Goal: Task Accomplishment & Management: Manage account settings

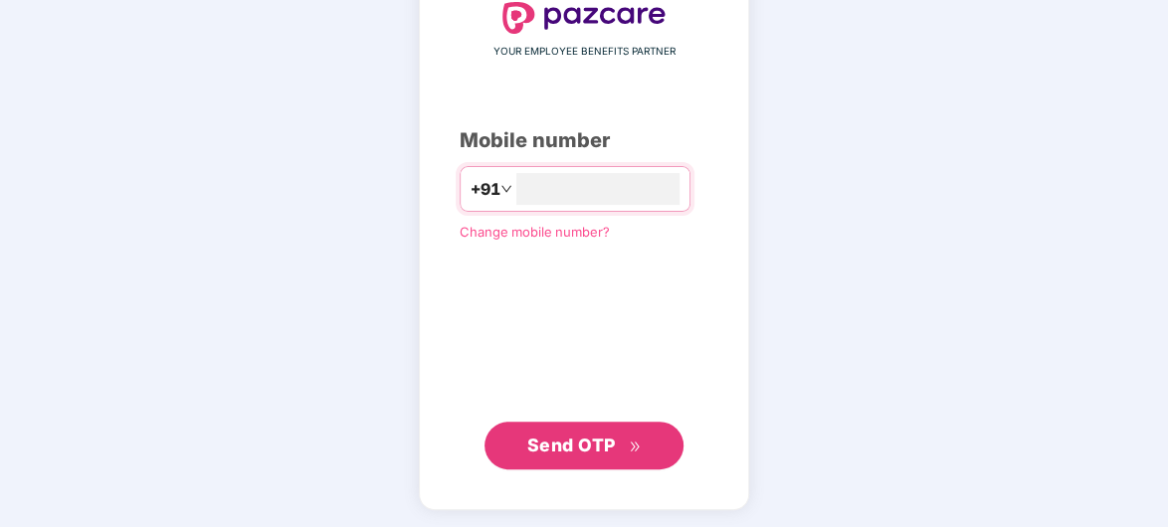
type input "**********"
click at [604, 446] on span "Send OTP" at bounding box center [571, 445] width 89 height 21
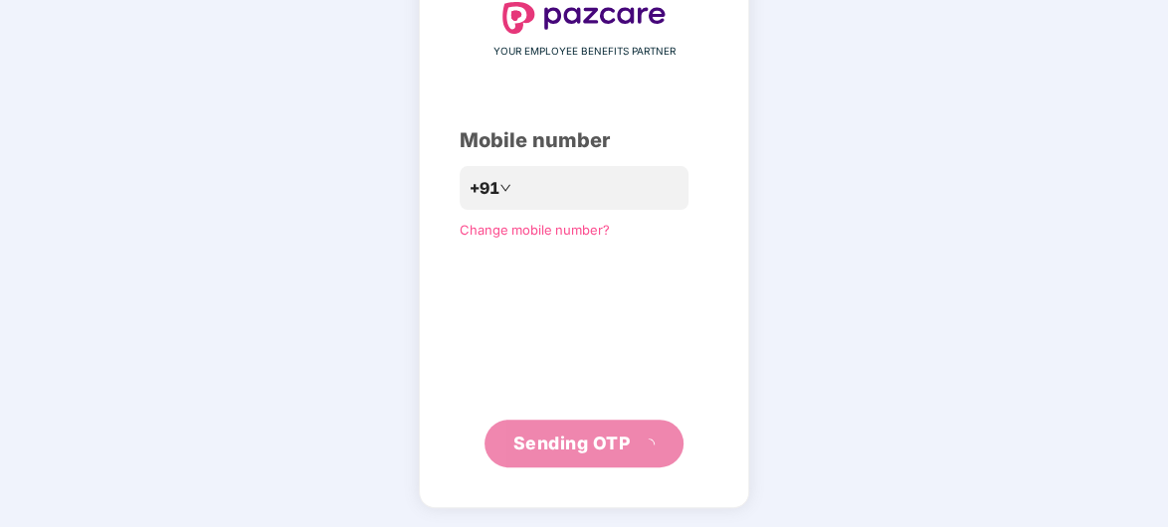
scroll to position [129, 0]
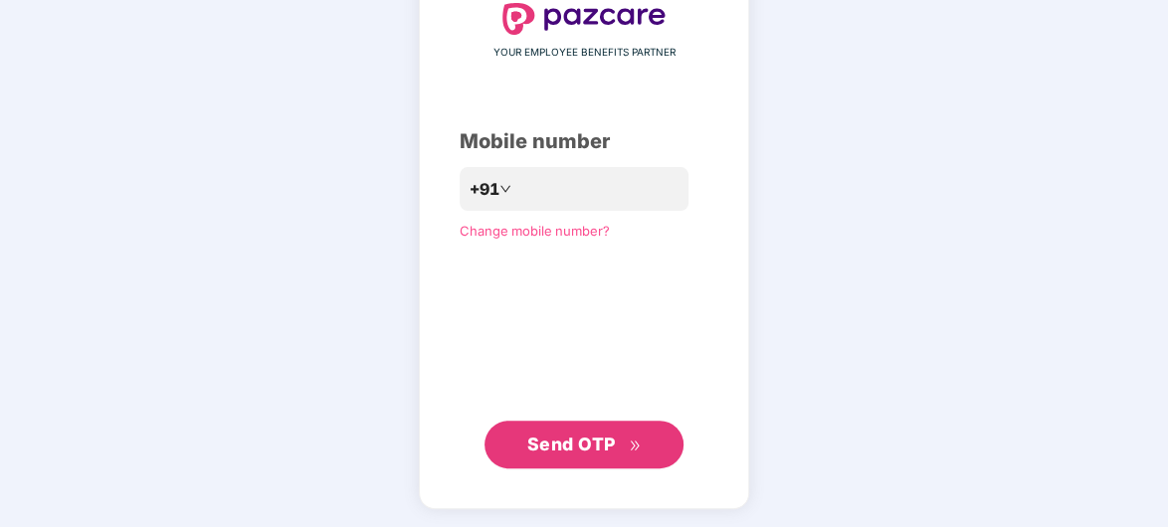
click at [658, 435] on button "Send OTP" at bounding box center [584, 445] width 199 height 48
